Goal: Information Seeking & Learning: Learn about a topic

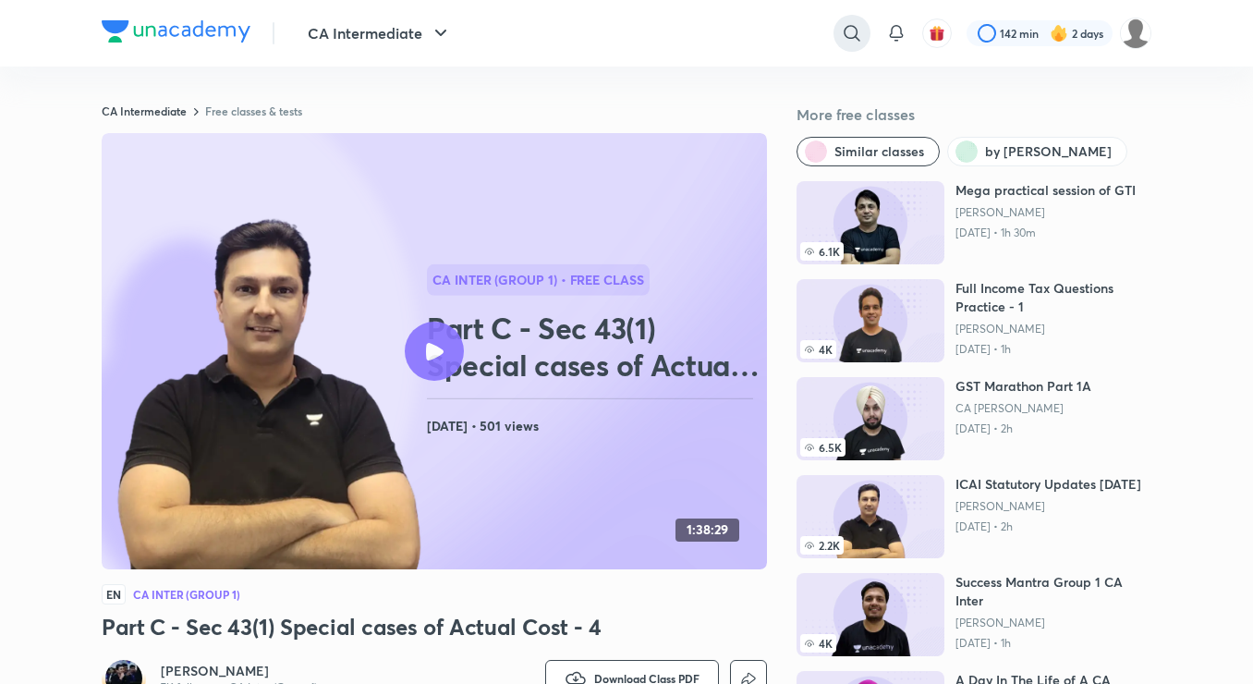
click at [848, 32] on icon at bounding box center [852, 33] width 22 height 22
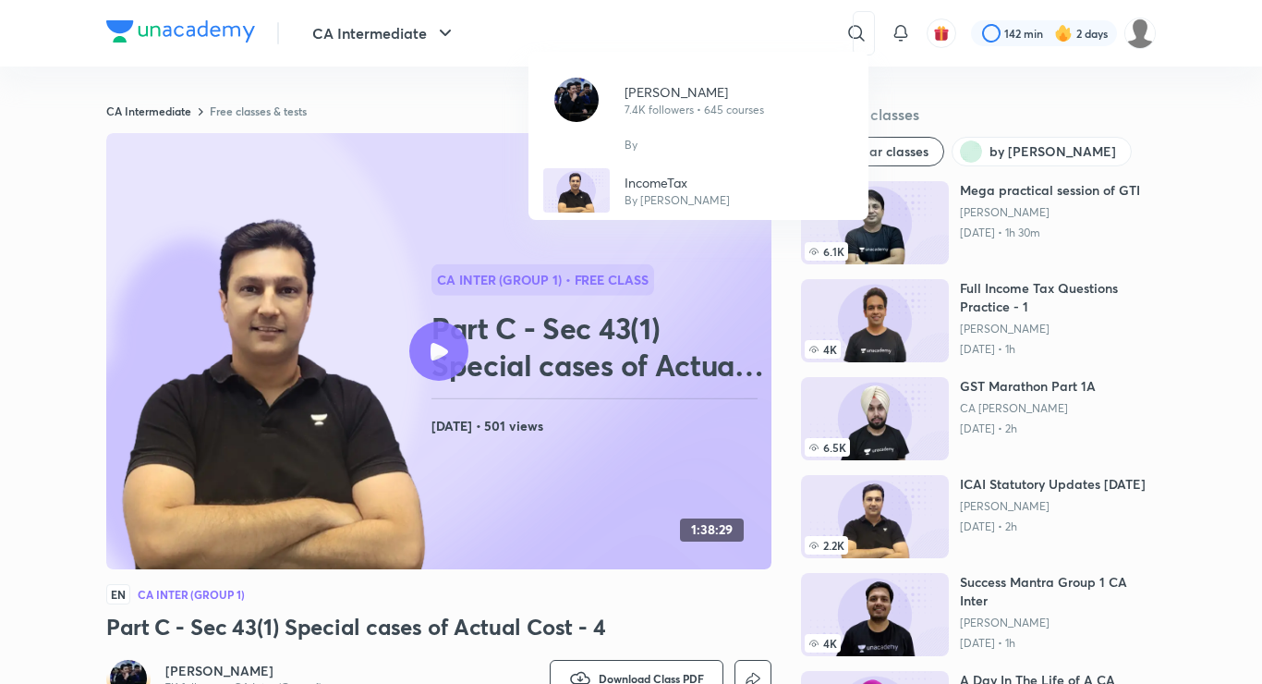
click at [1219, 194] on div "[PERSON_NAME] 7.4K followers • 645 courses By IncomeTax By [PERSON_NAME]" at bounding box center [631, 342] width 1262 height 684
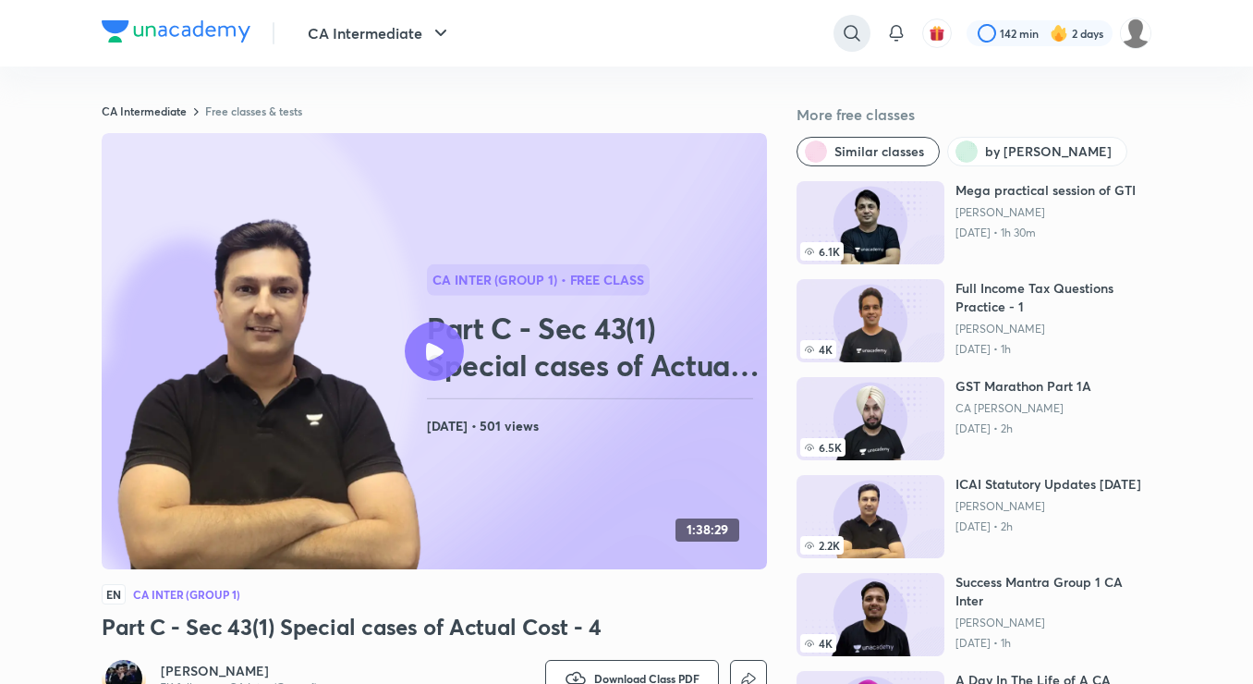
click at [841, 29] on icon at bounding box center [852, 33] width 22 height 22
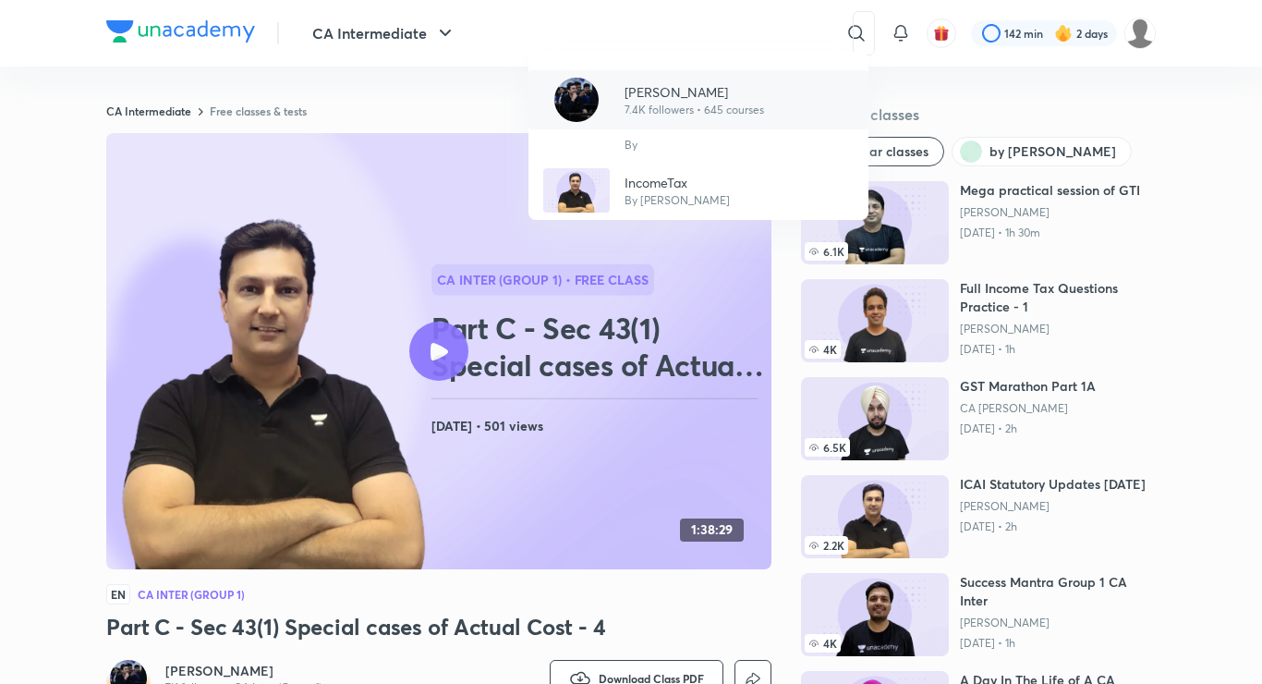
click at [661, 82] on p "[PERSON_NAME]" at bounding box center [695, 91] width 140 height 19
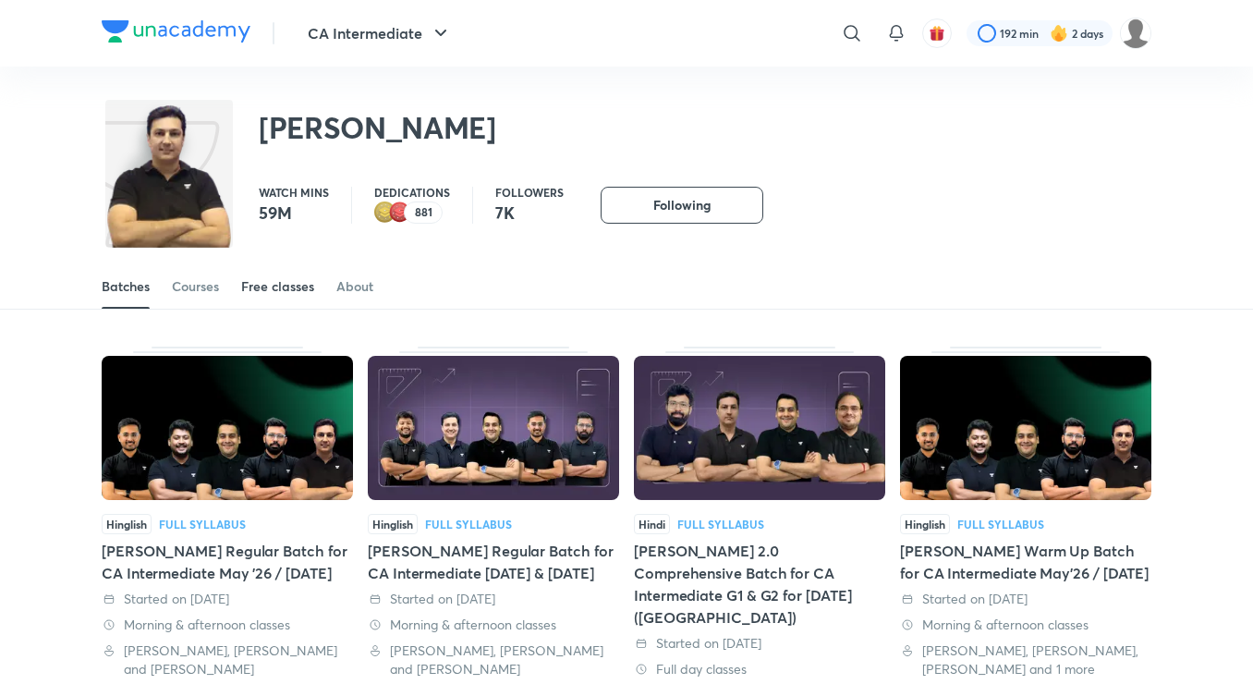
click at [273, 283] on div "Free classes" at bounding box center [277, 286] width 73 height 18
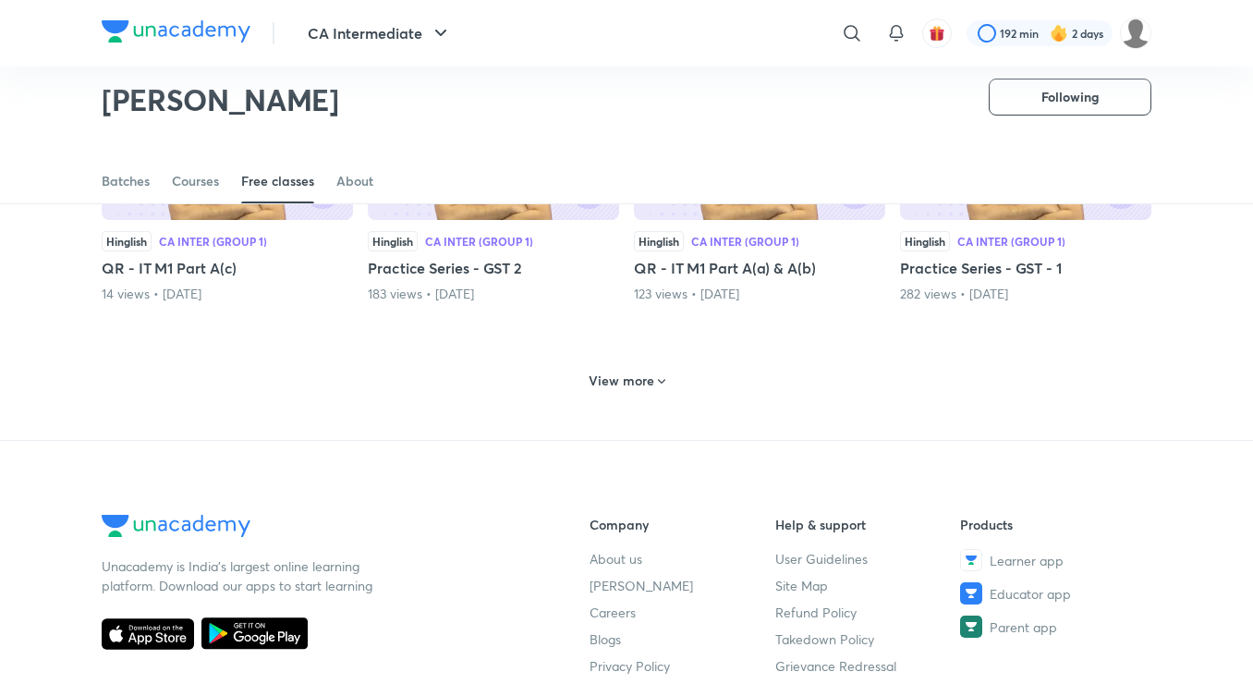
scroll to position [846, 0]
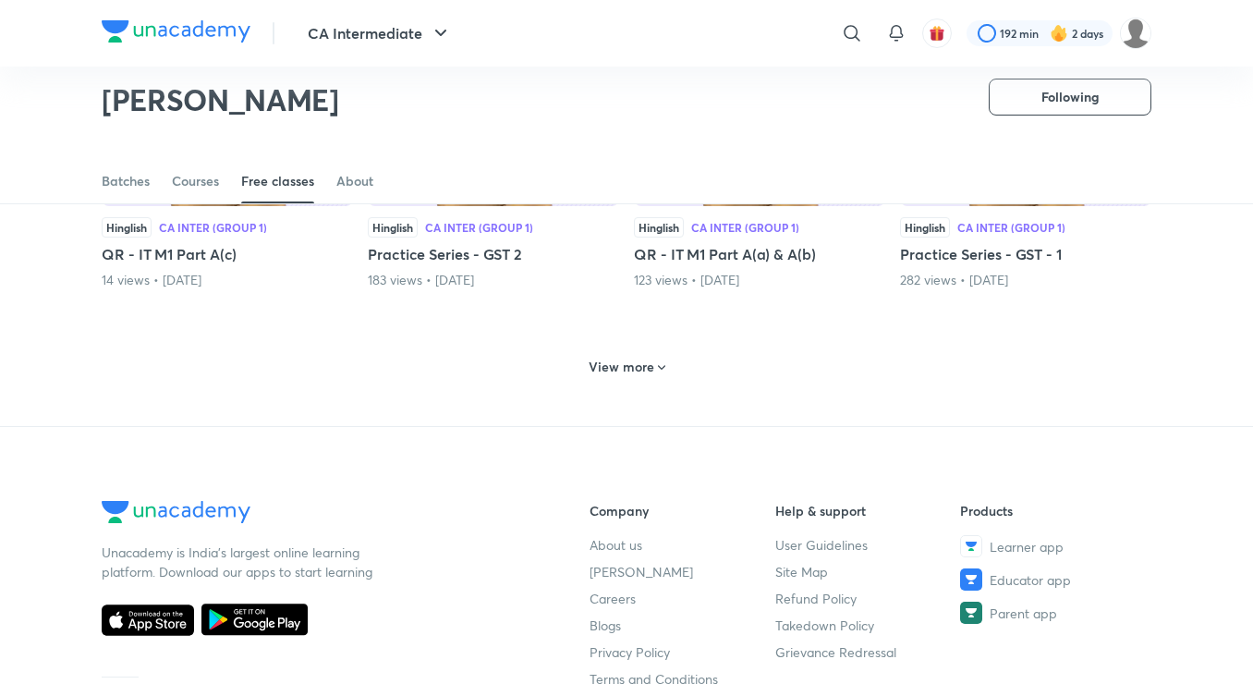
click at [602, 379] on div "View more" at bounding box center [626, 367] width 91 height 30
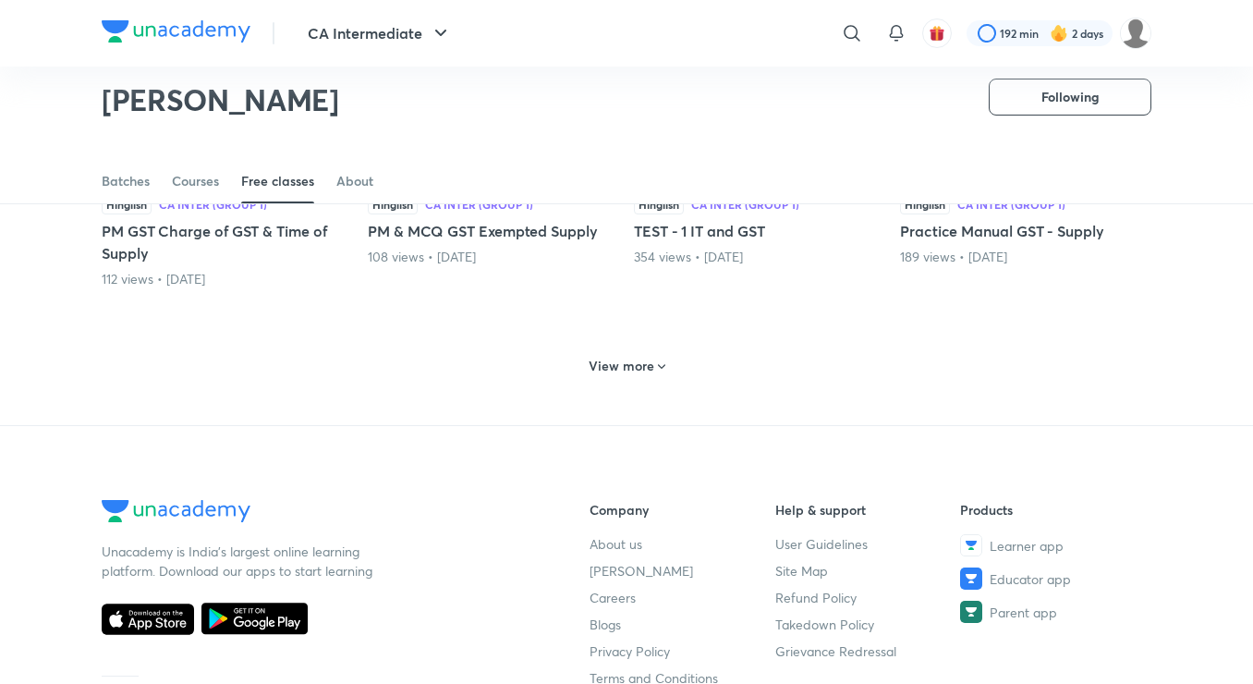
scroll to position [1755, 0]
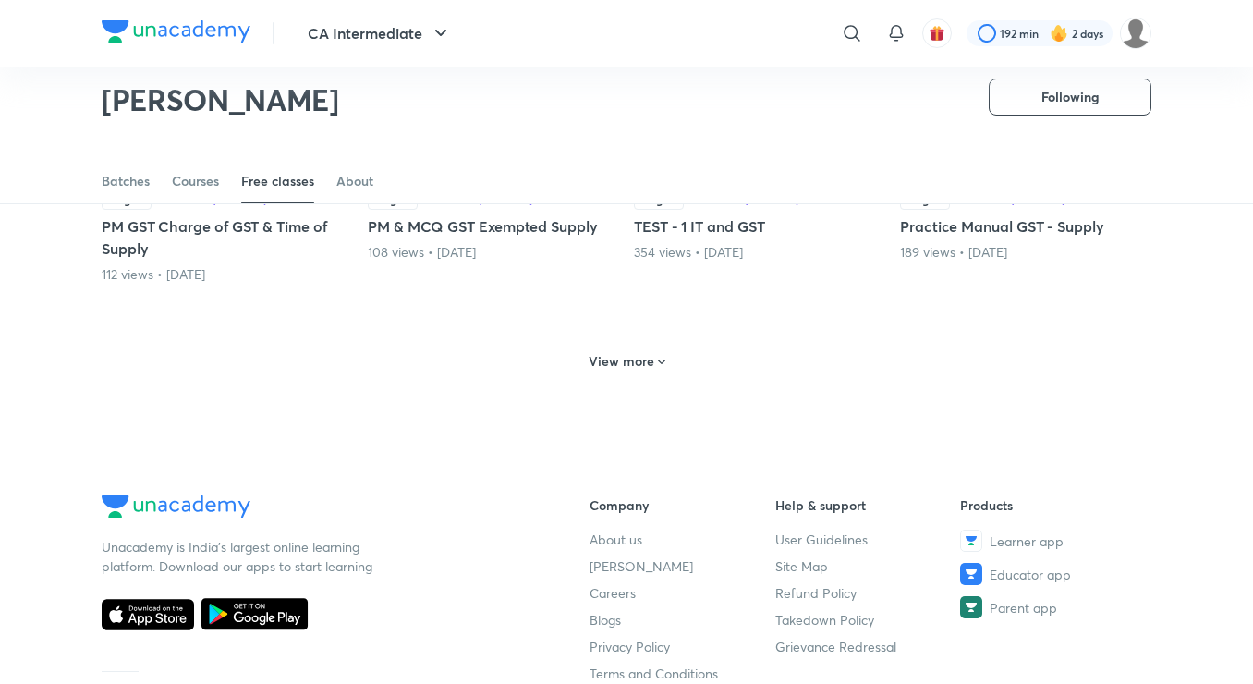
click at [598, 359] on h6 "View more" at bounding box center [622, 361] width 66 height 18
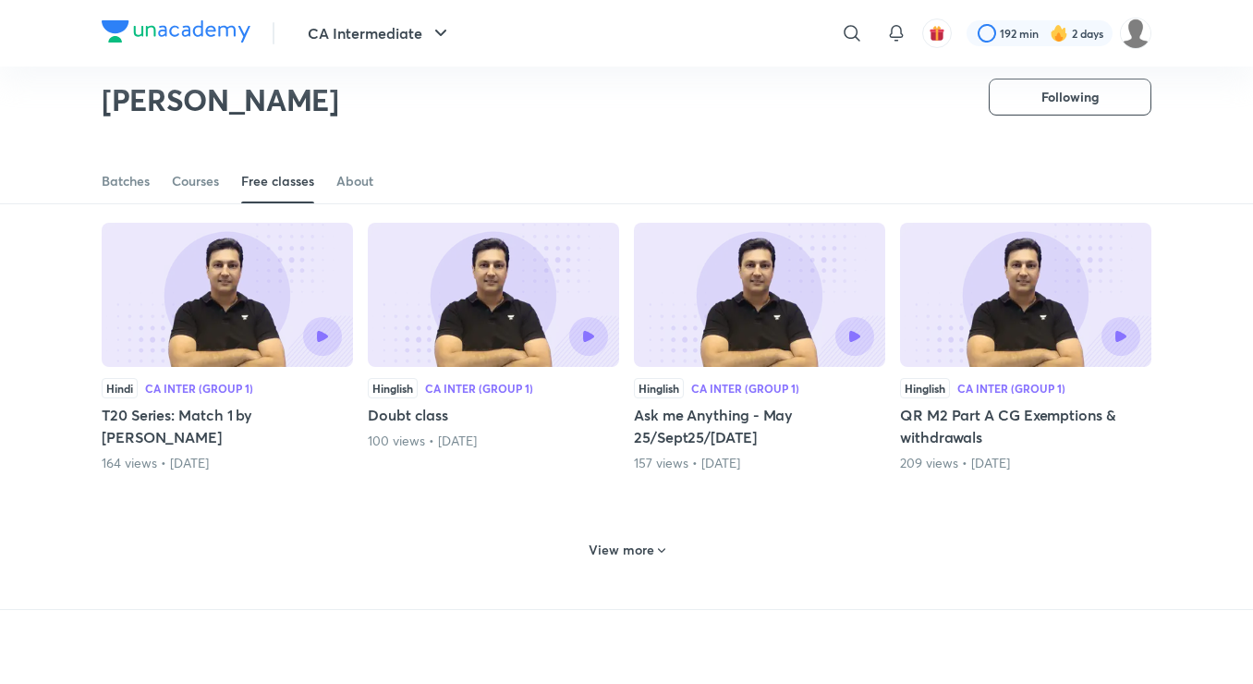
scroll to position [2519, 0]
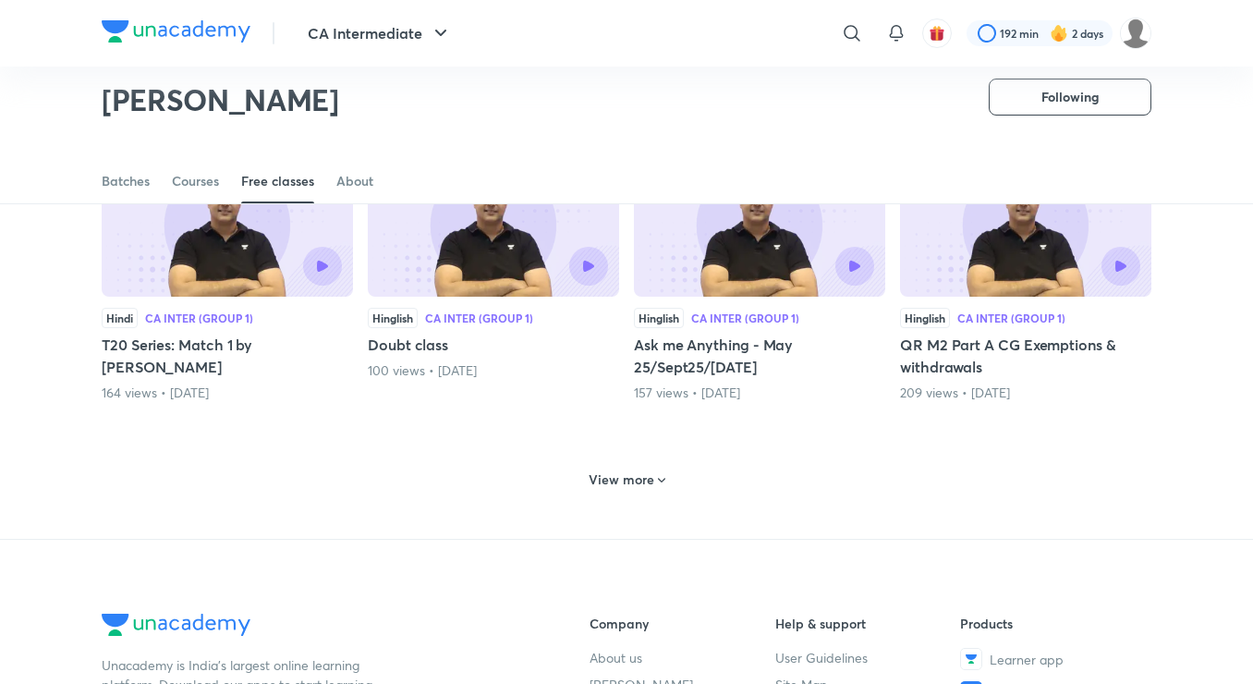
click at [593, 474] on h6 "View more" at bounding box center [622, 479] width 66 height 18
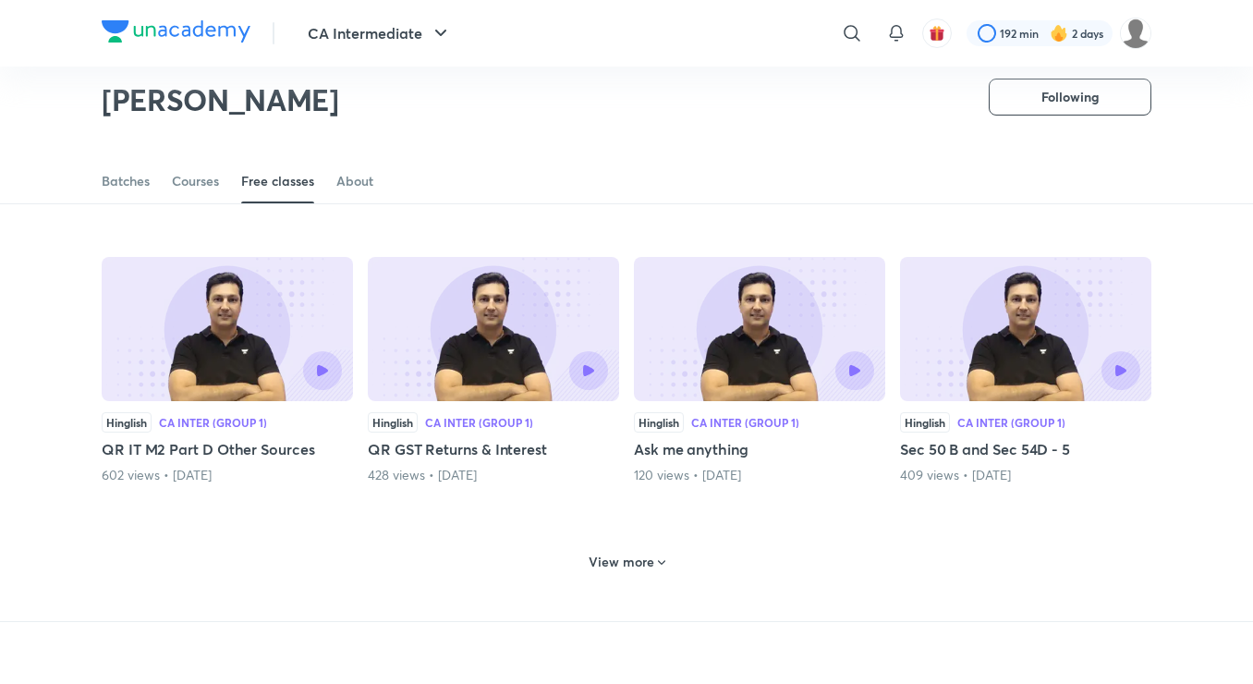
scroll to position [3356, 0]
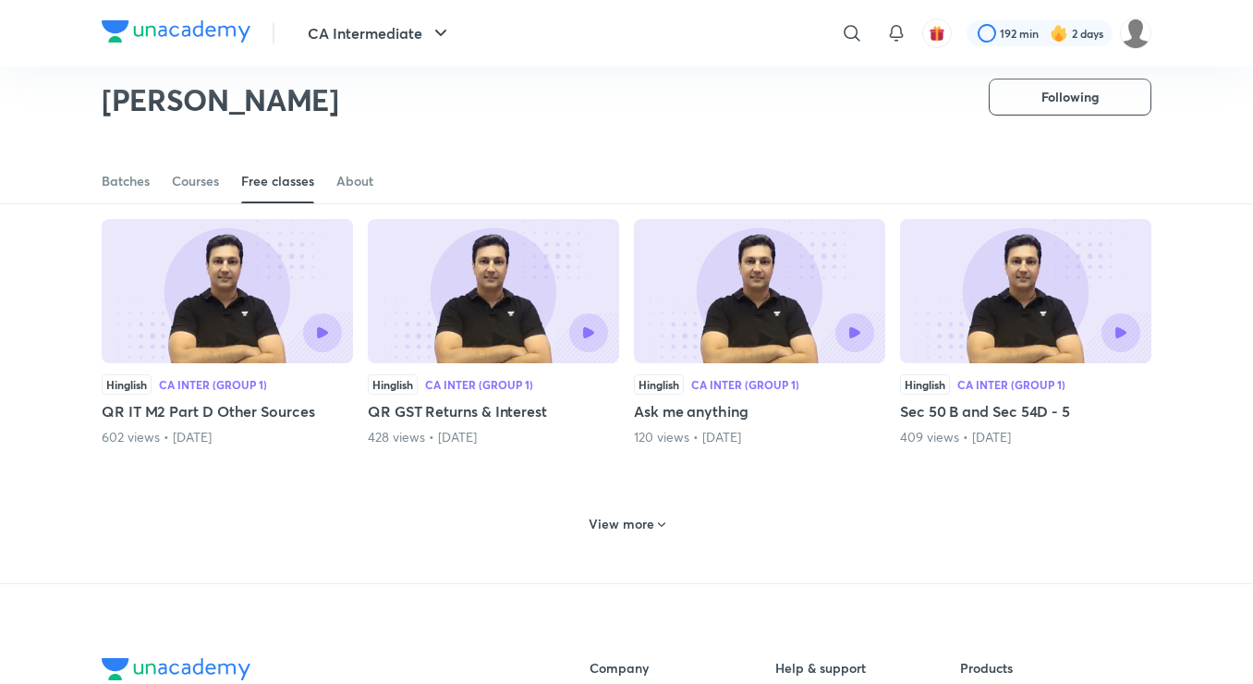
click at [646, 529] on h6 "View more" at bounding box center [622, 524] width 66 height 18
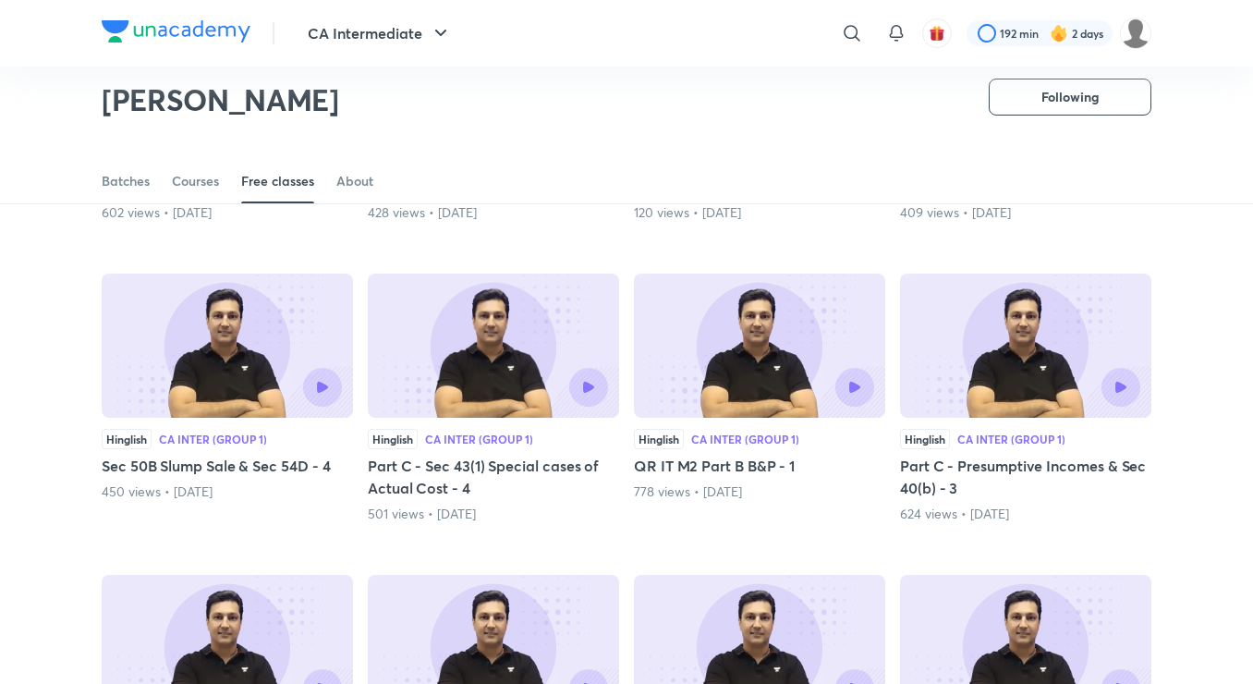
scroll to position [3573, 0]
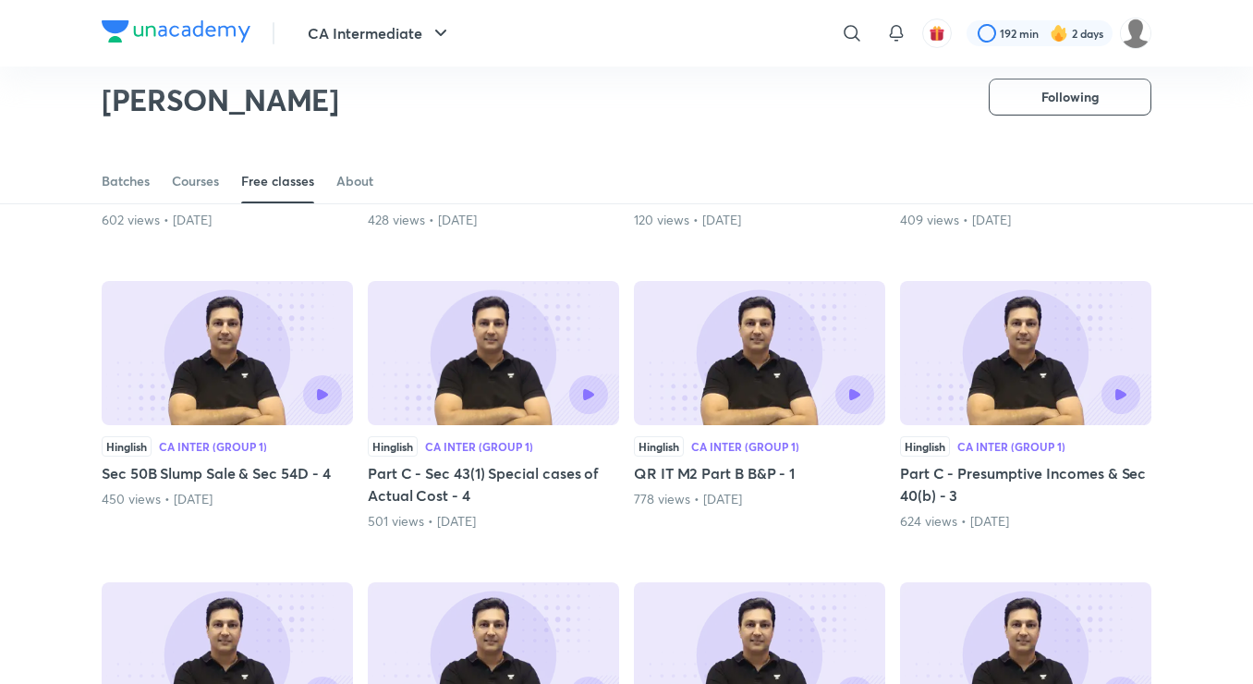
click at [254, 393] on div at bounding box center [284, 394] width 115 height 39
